Goal: Check status: Check status

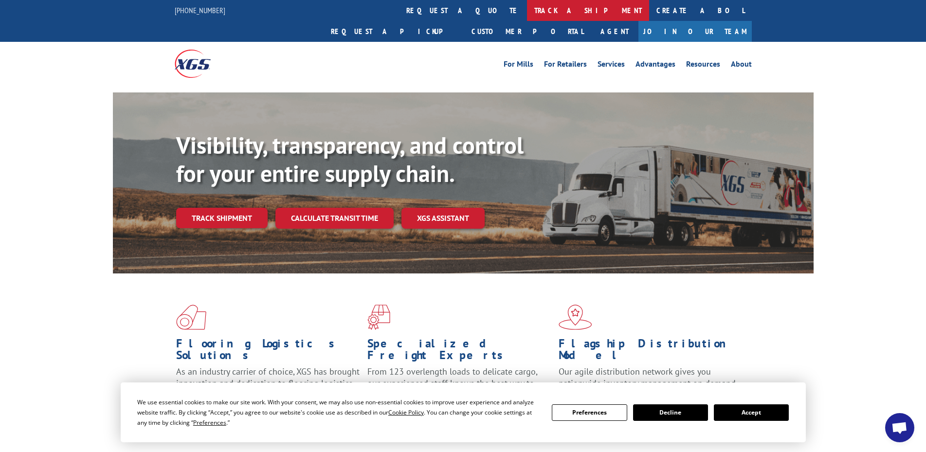
click at [527, 4] on link "track a shipment" at bounding box center [588, 10] width 122 height 21
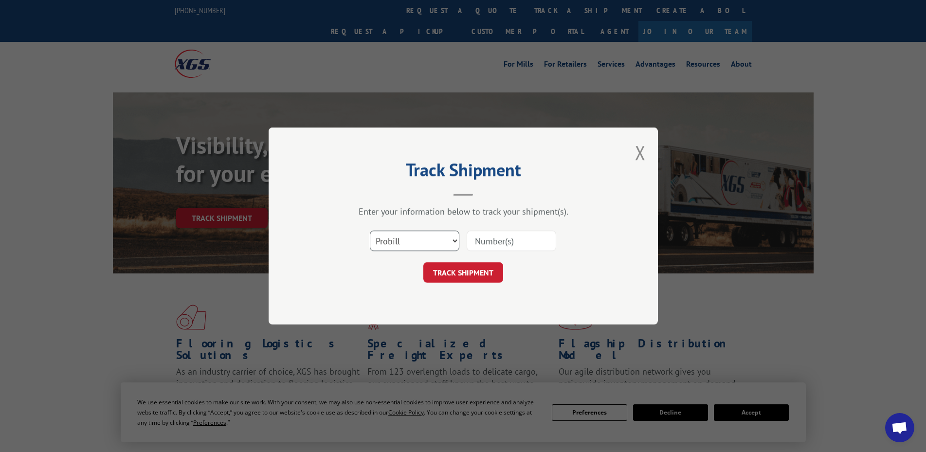
click at [413, 240] on select "Select category... Probill BOL PO" at bounding box center [415, 241] width 90 height 20
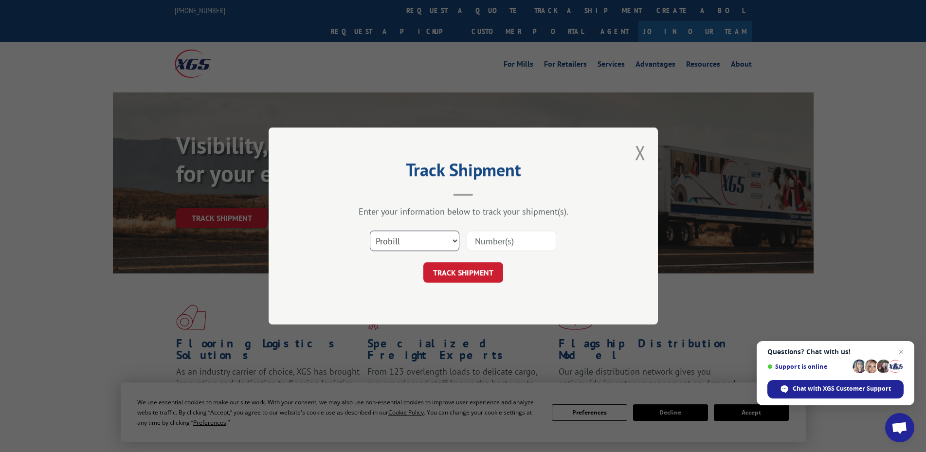
select select "bol"
click at [370, 231] on select "Select category... Probill BOL PO" at bounding box center [415, 241] width 90 height 20
click at [489, 247] on input at bounding box center [512, 241] width 90 height 20
type input "6010357"
click button "TRACK SHIPMENT" at bounding box center [464, 272] width 80 height 20
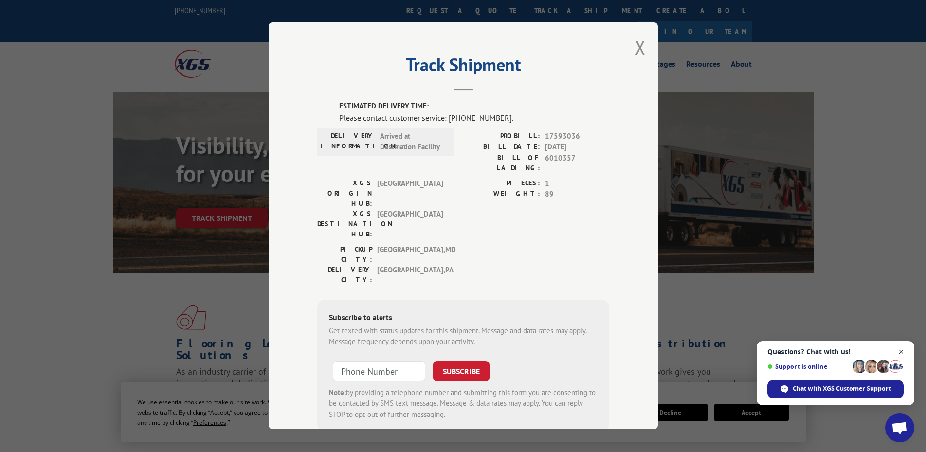
click at [903, 352] on span "Close chat" at bounding box center [902, 352] width 12 height 12
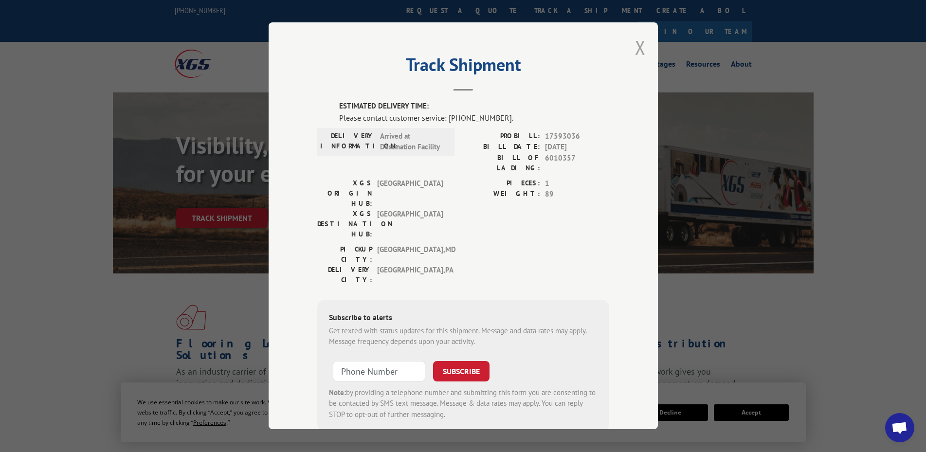
click at [635, 52] on button "Close modal" at bounding box center [640, 48] width 11 height 26
